Goal: Task Accomplishment & Management: Manage account settings

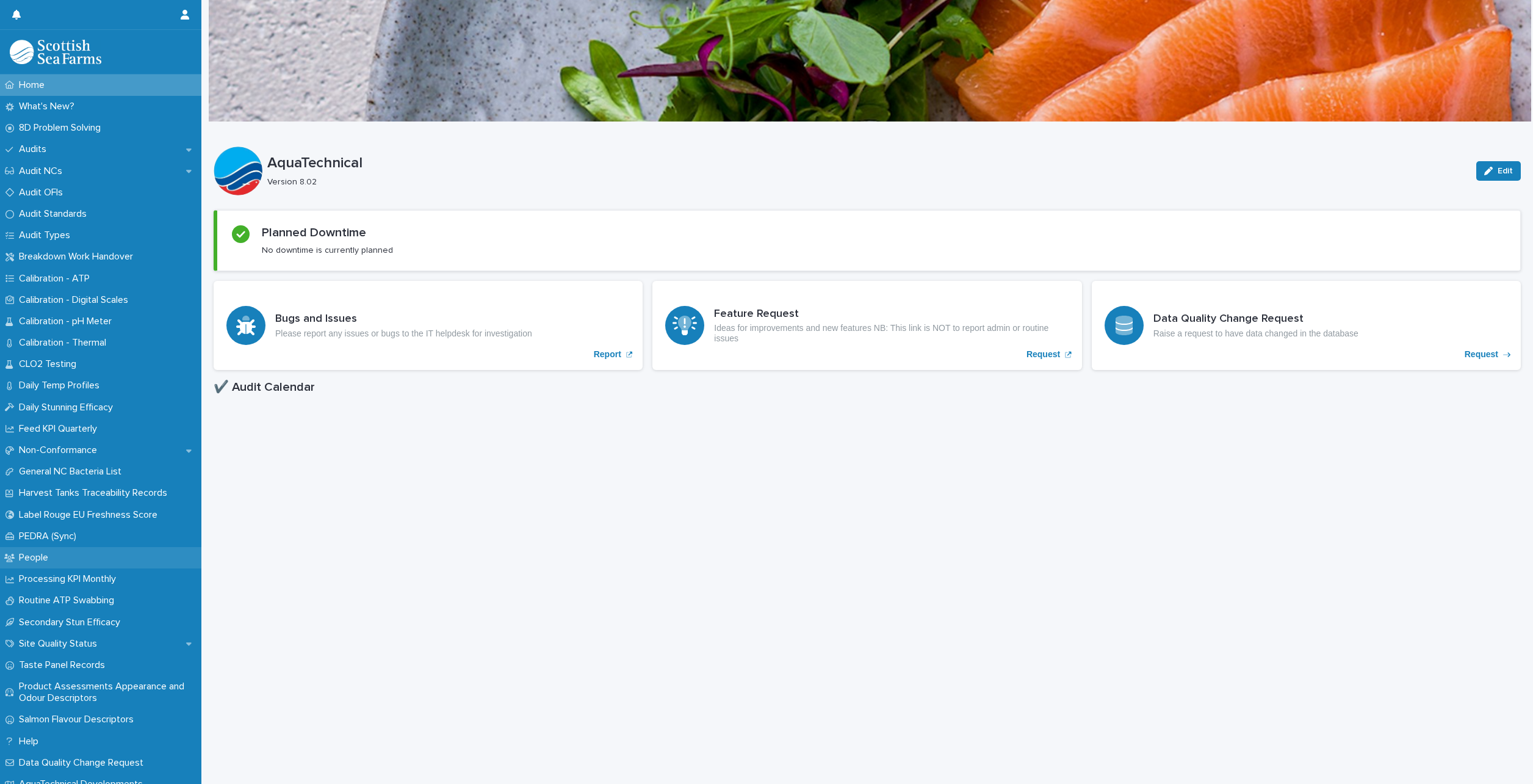
click at [18, 561] on p "People" at bounding box center [36, 557] width 44 height 11
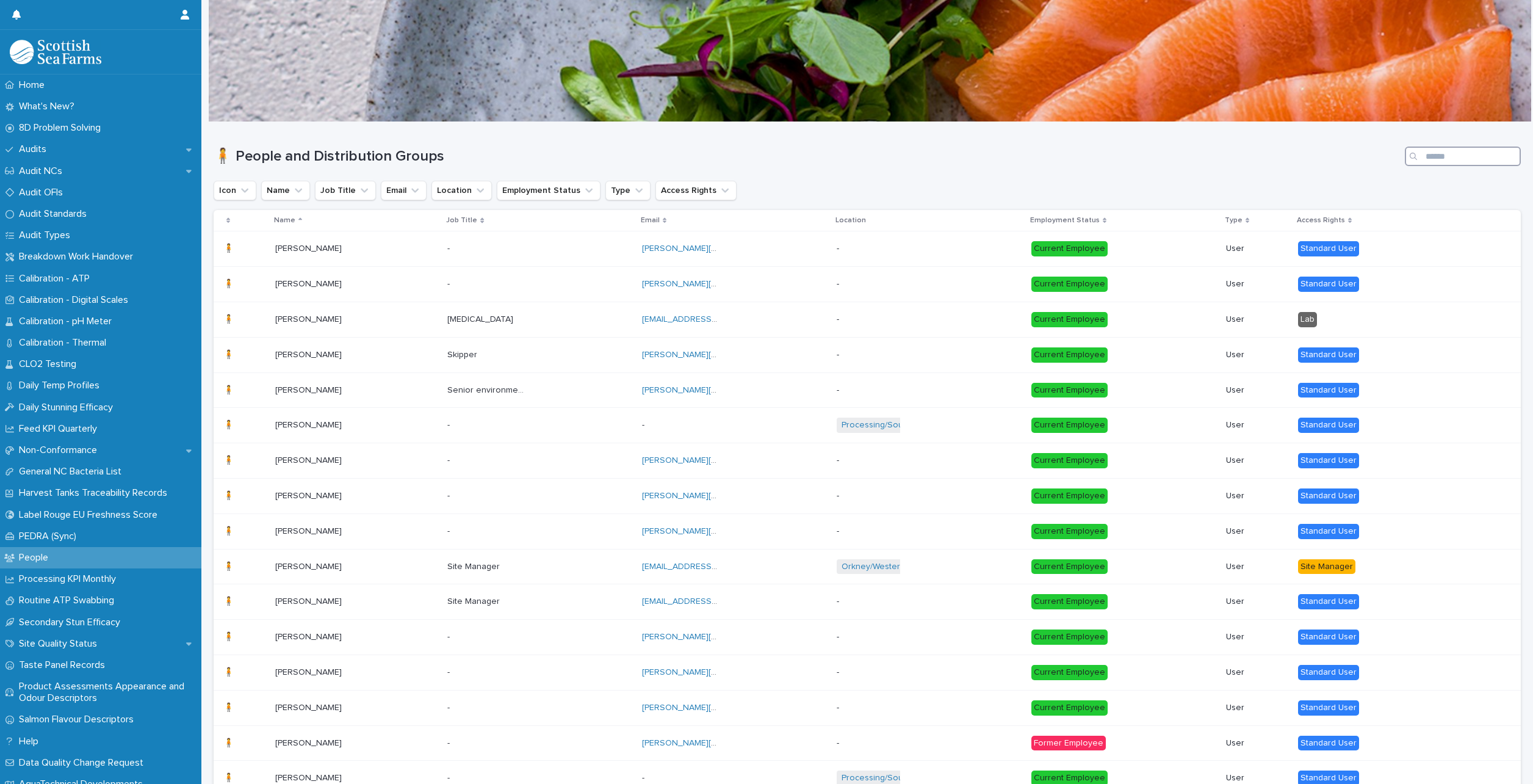
click at [1427, 155] on input "Search" at bounding box center [1463, 156] width 116 height 19
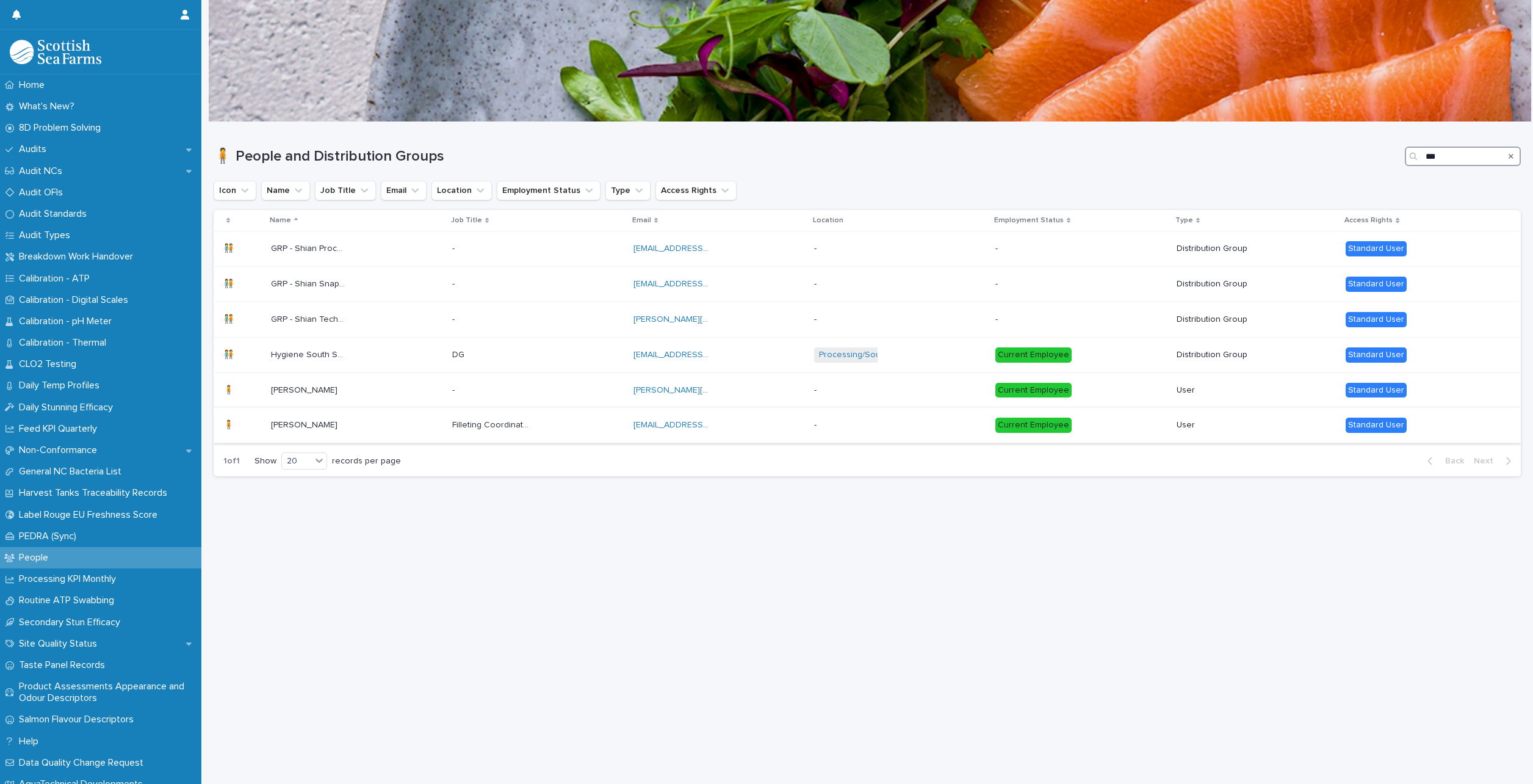
type input "***"
click at [357, 419] on div "[PERSON_NAME] [PERSON_NAME]" at bounding box center [357, 425] width 172 height 20
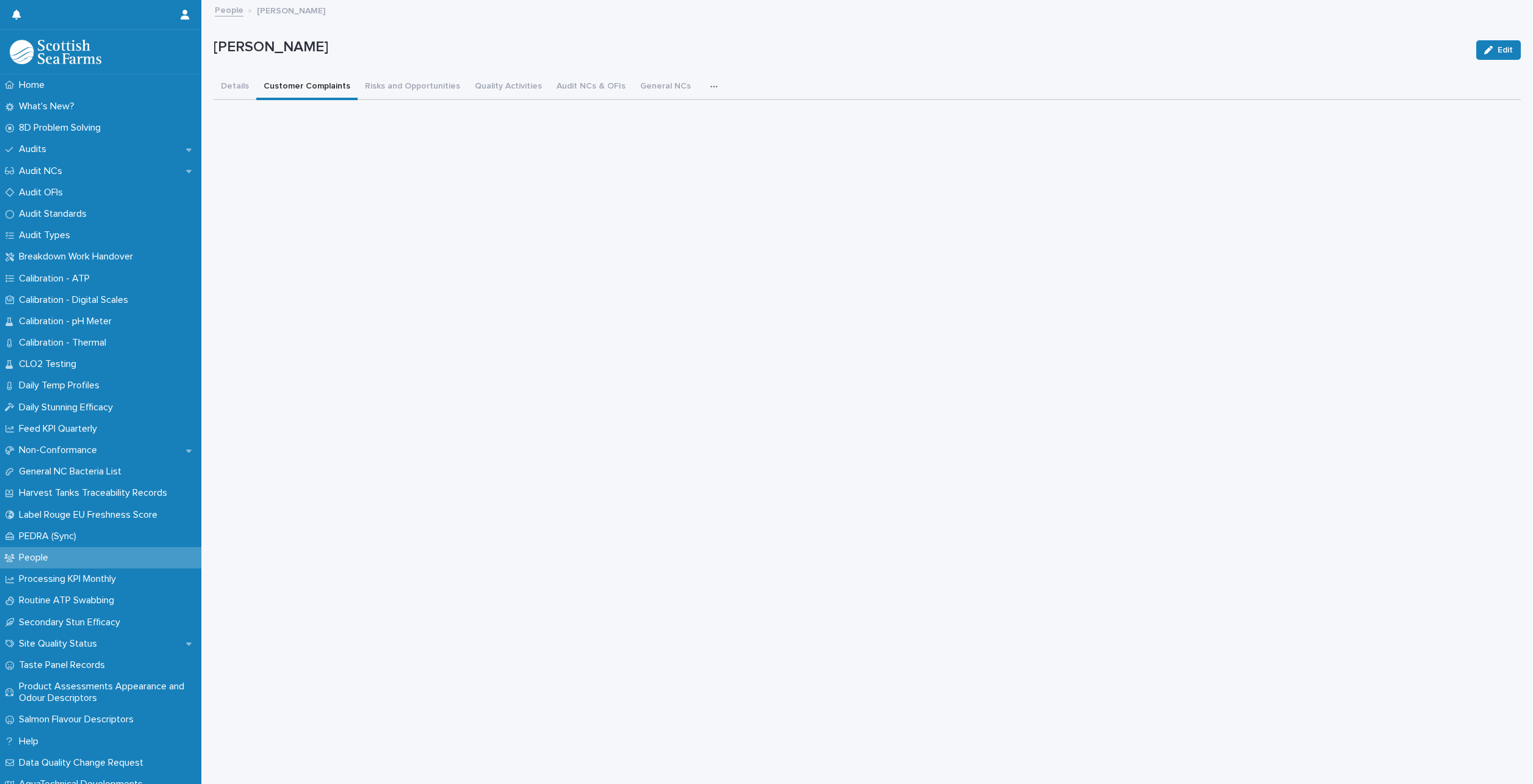
click at [300, 84] on button "Customer Complaints" at bounding box center [307, 87] width 102 height 25
click at [415, 88] on button "Risks and Opportunities" at bounding box center [412, 87] width 110 height 25
click at [495, 89] on button "Quality Activities" at bounding box center [508, 87] width 81 height 25
click at [576, 87] on button "Audit NCs & OFIs" at bounding box center [590, 87] width 83 height 25
click at [665, 88] on button "General NCs" at bounding box center [665, 87] width 66 height 25
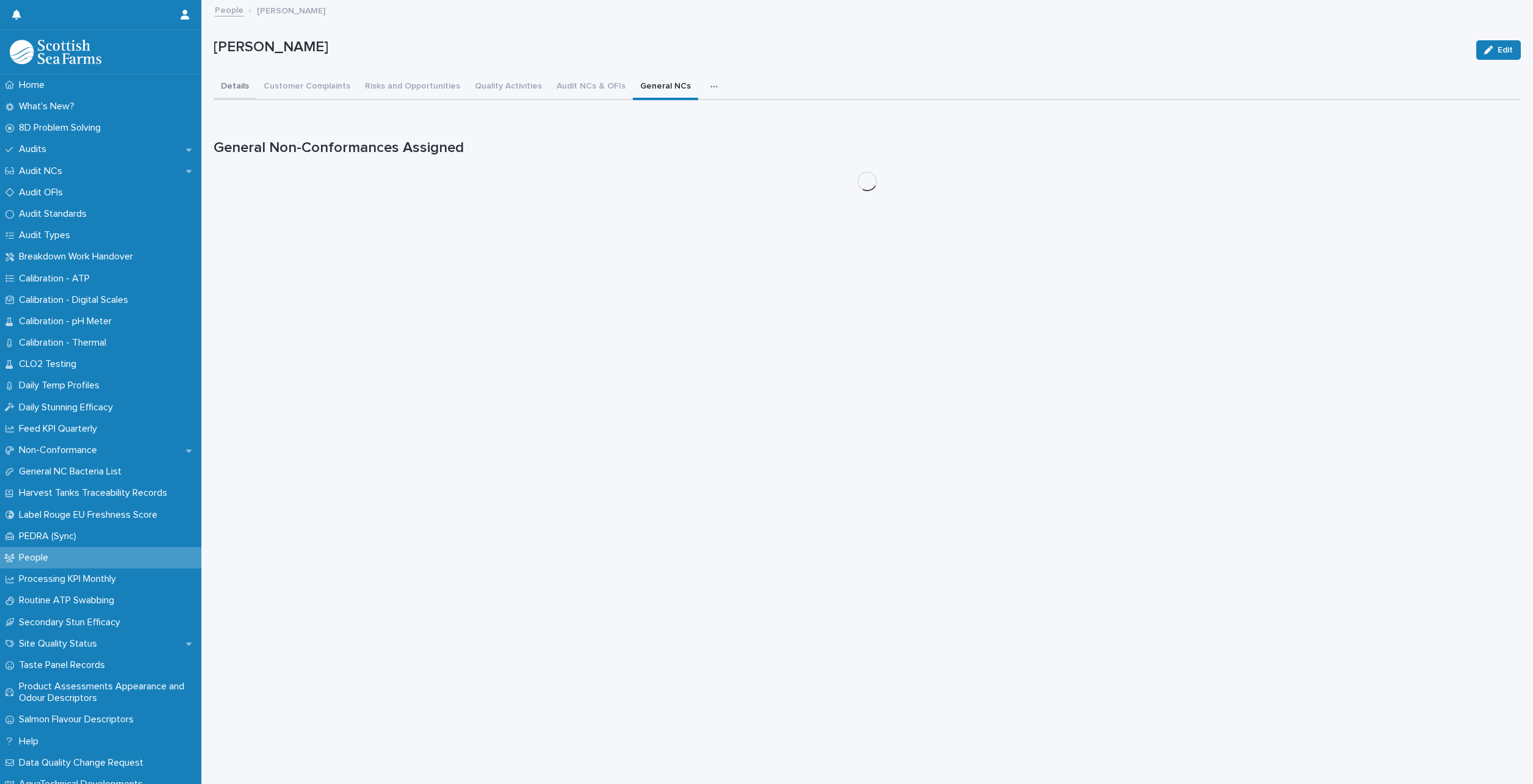
click at [230, 90] on button "Details" at bounding box center [235, 87] width 43 height 25
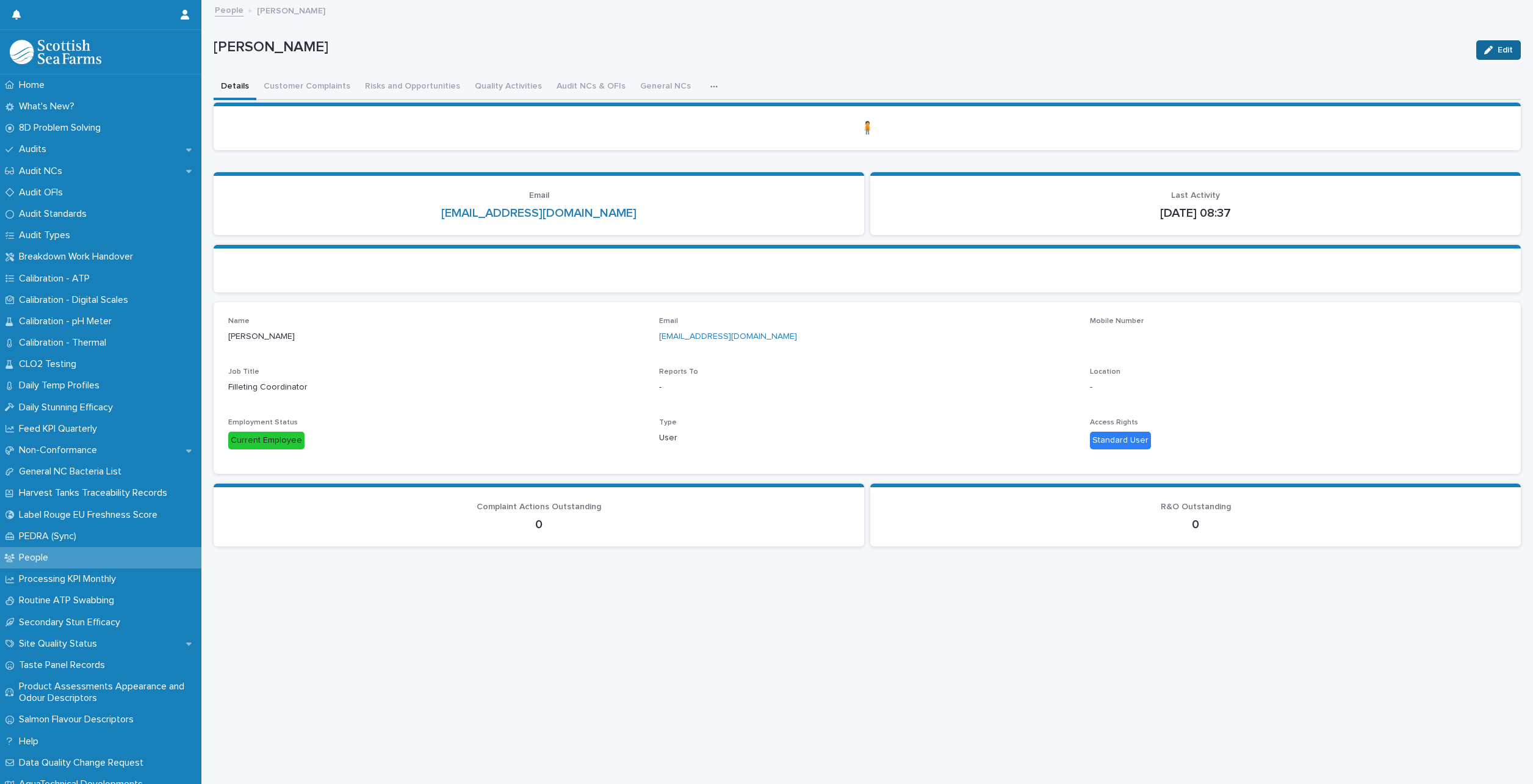
click at [1484, 49] on div "button" at bounding box center [1490, 50] width 13 height 9
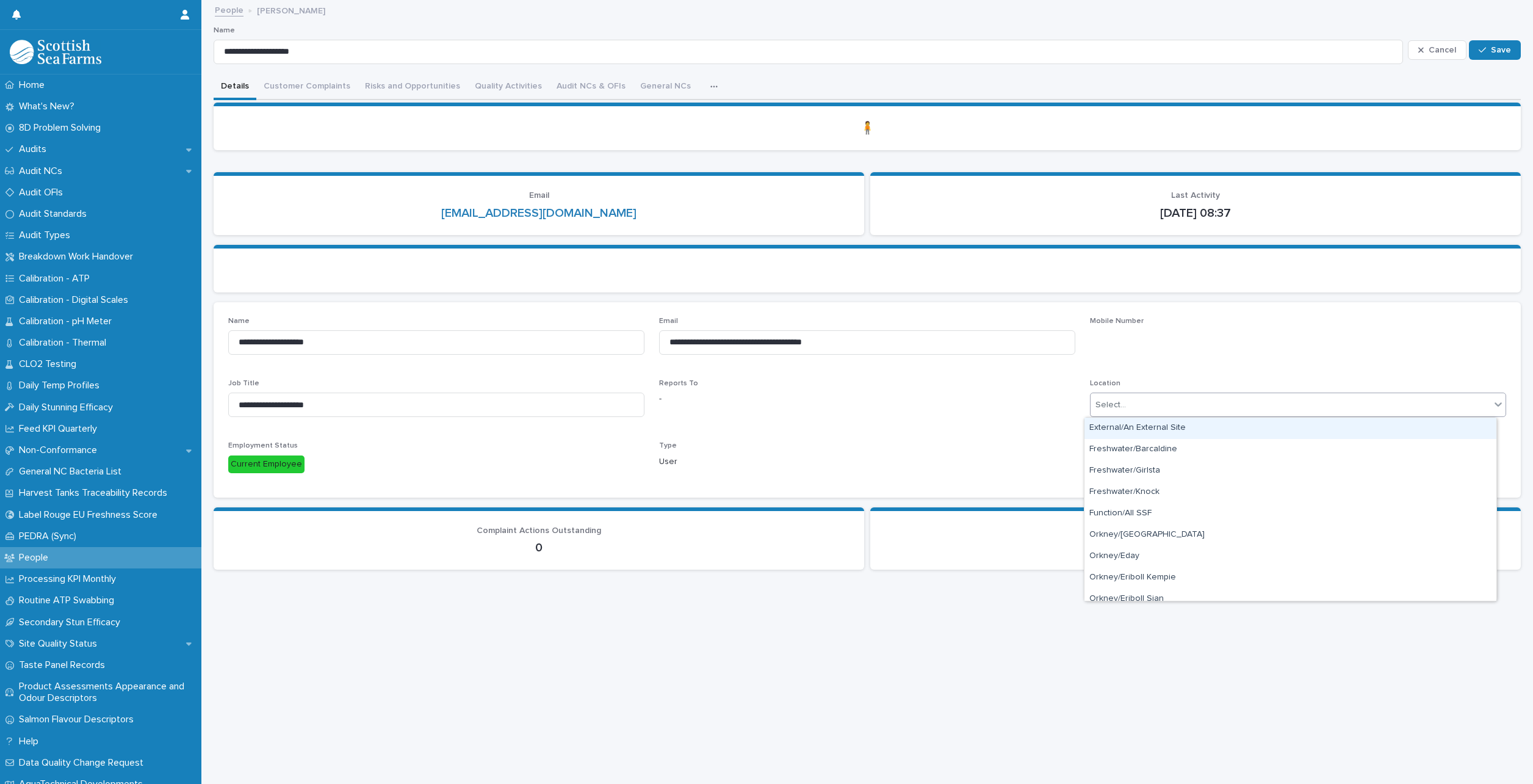
click at [1235, 402] on div "Select..." at bounding box center [1290, 405] width 399 height 20
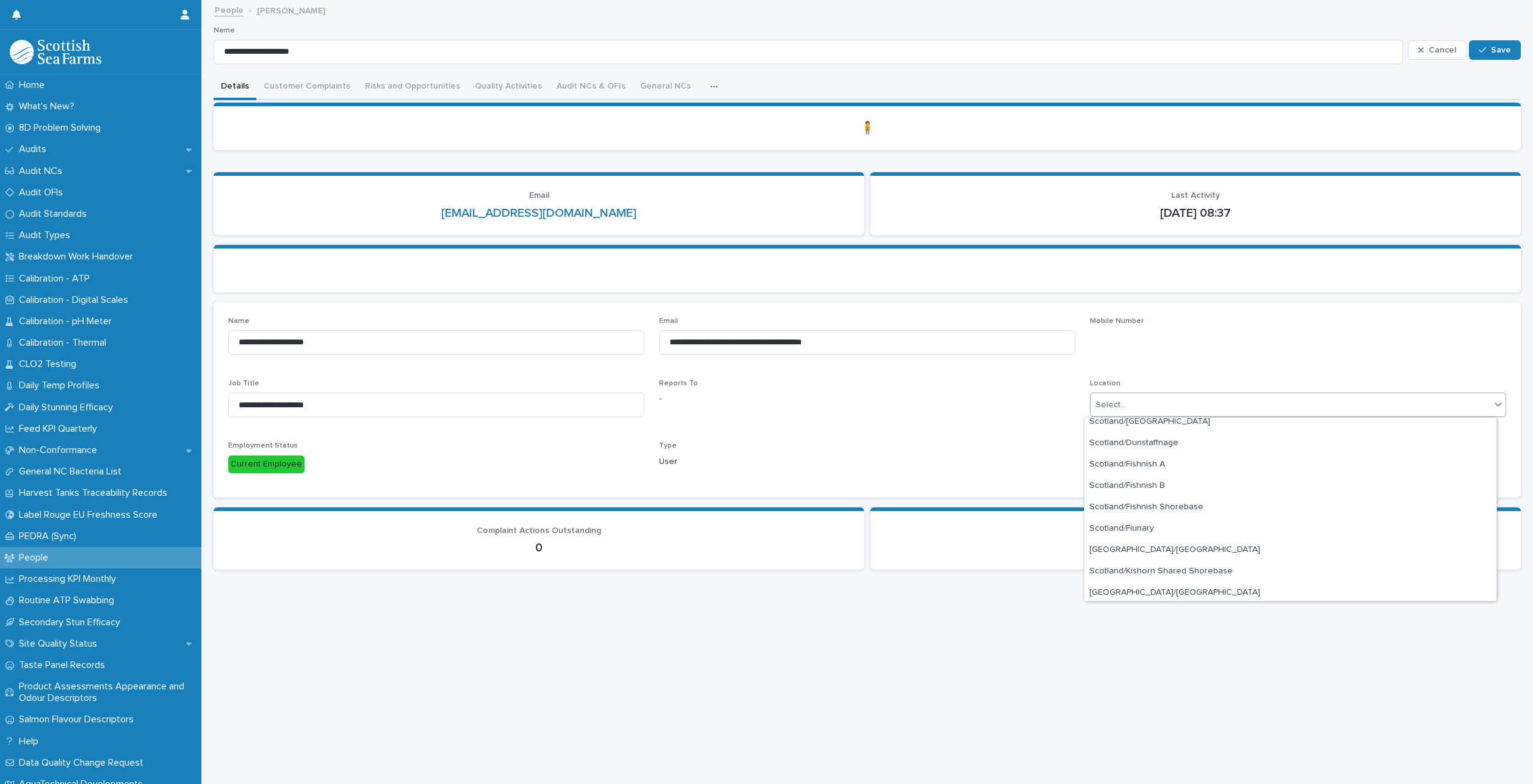
scroll to position [840, 0]
click at [1283, 547] on div "Processing/South Shian Factory" at bounding box center [1290, 548] width 412 height 21
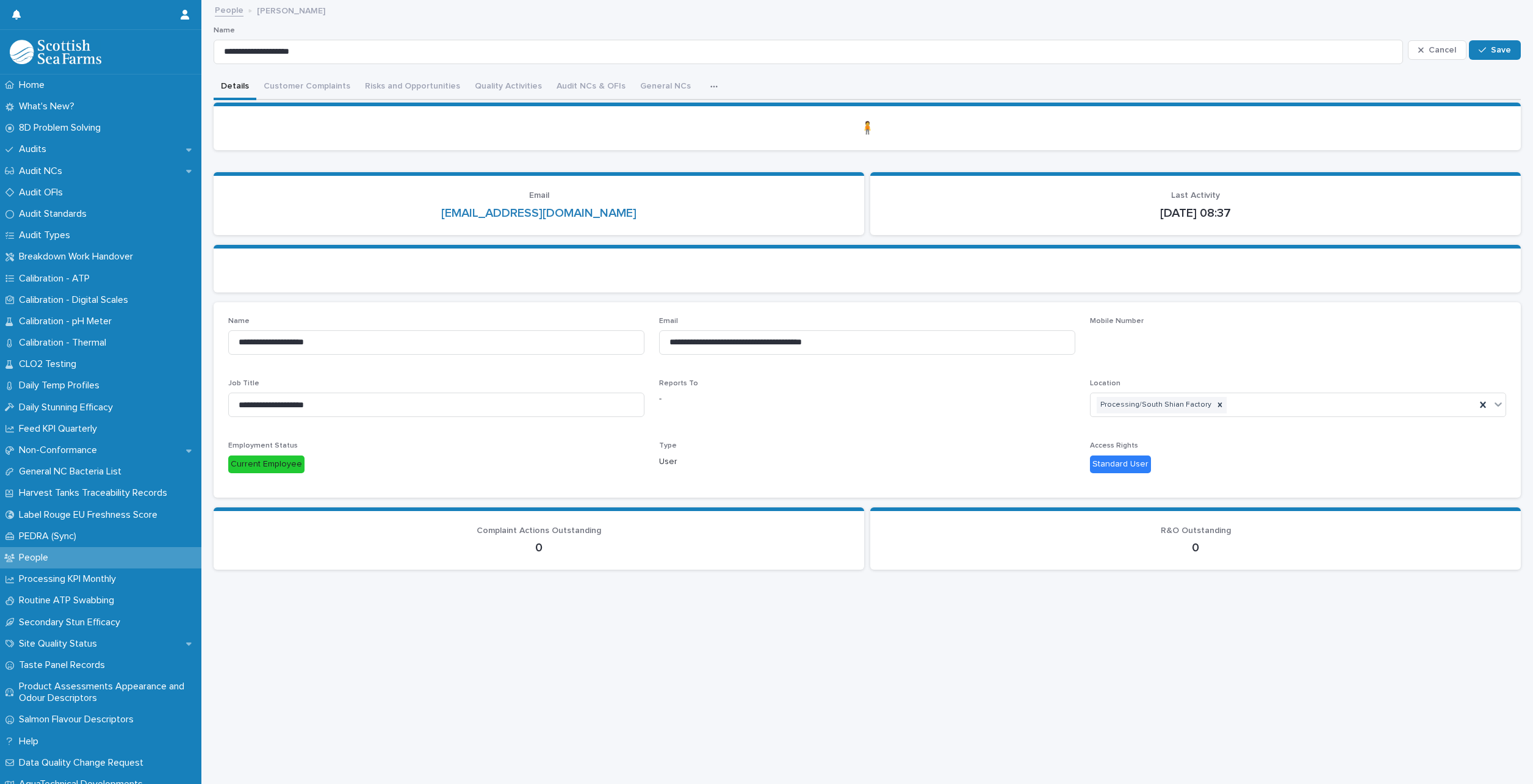
click at [1121, 463] on div "Standard User" at bounding box center [1120, 464] width 61 height 18
click at [1491, 46] on span "Save" at bounding box center [1501, 50] width 20 height 9
